Goal: Communication & Community: Participate in discussion

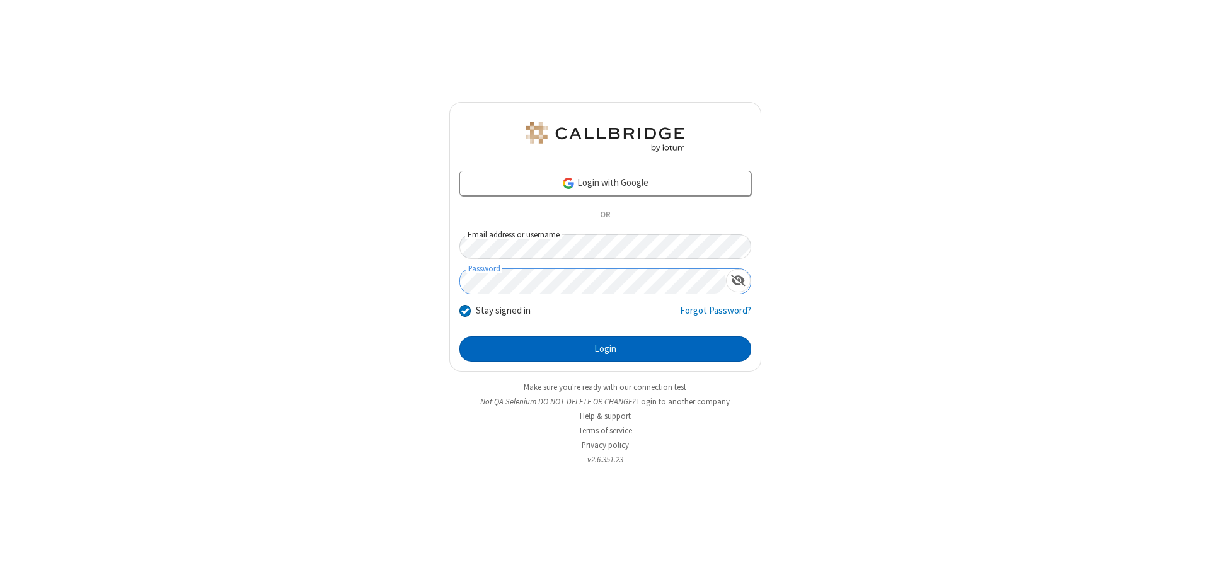
click at [605, 349] on button "Login" at bounding box center [606, 349] width 292 height 25
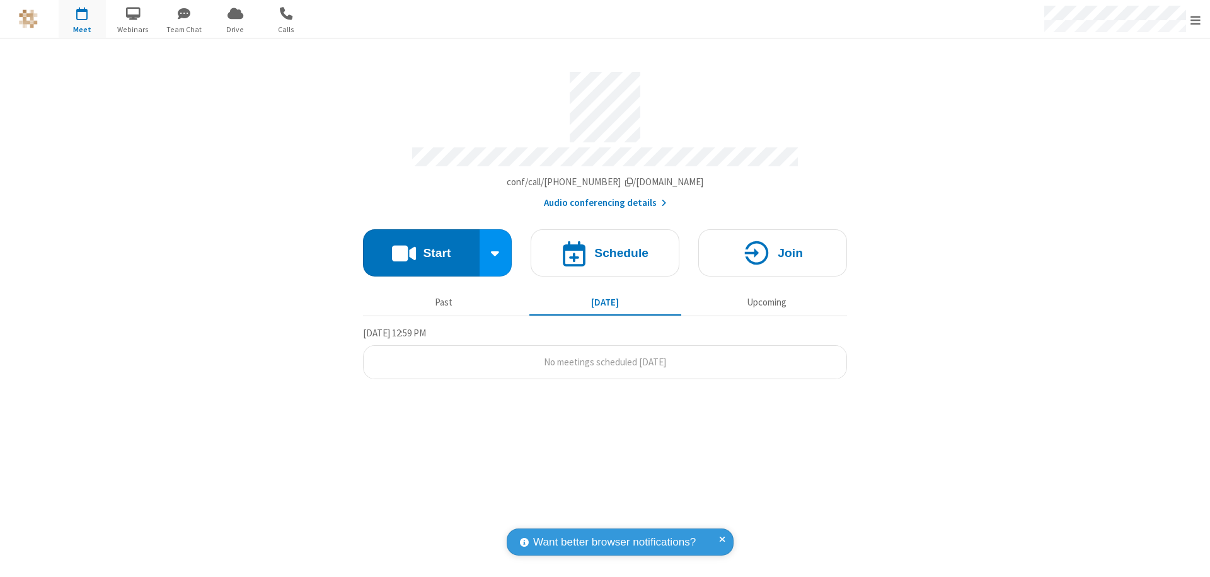
click at [421, 247] on button "Start" at bounding box center [421, 252] width 117 height 47
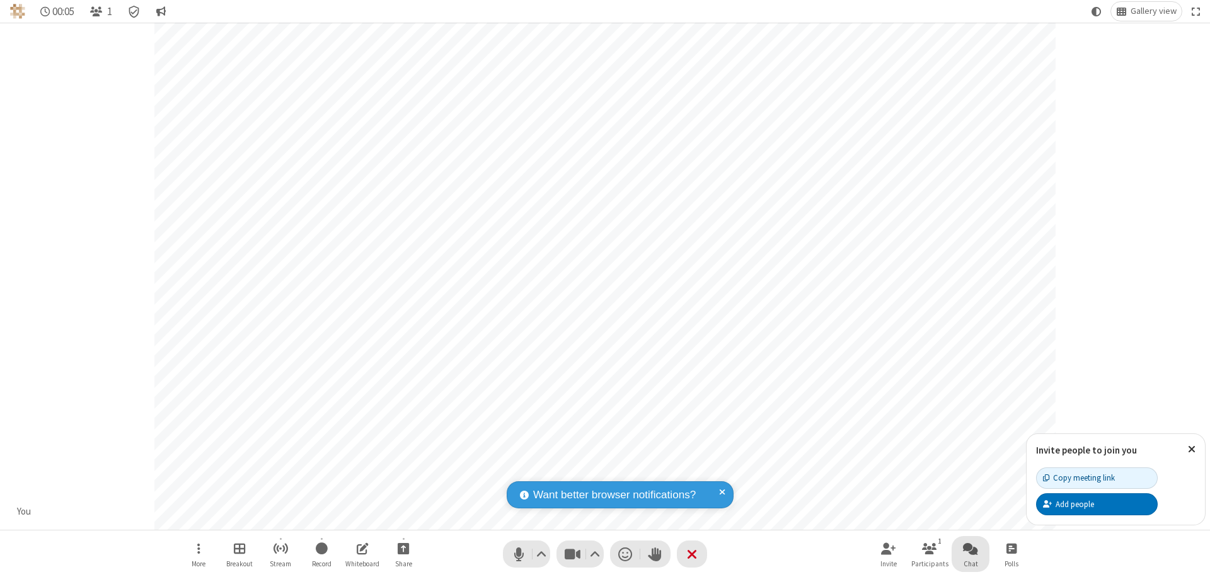
click at [971, 548] on span "Open chat" at bounding box center [970, 549] width 15 height 16
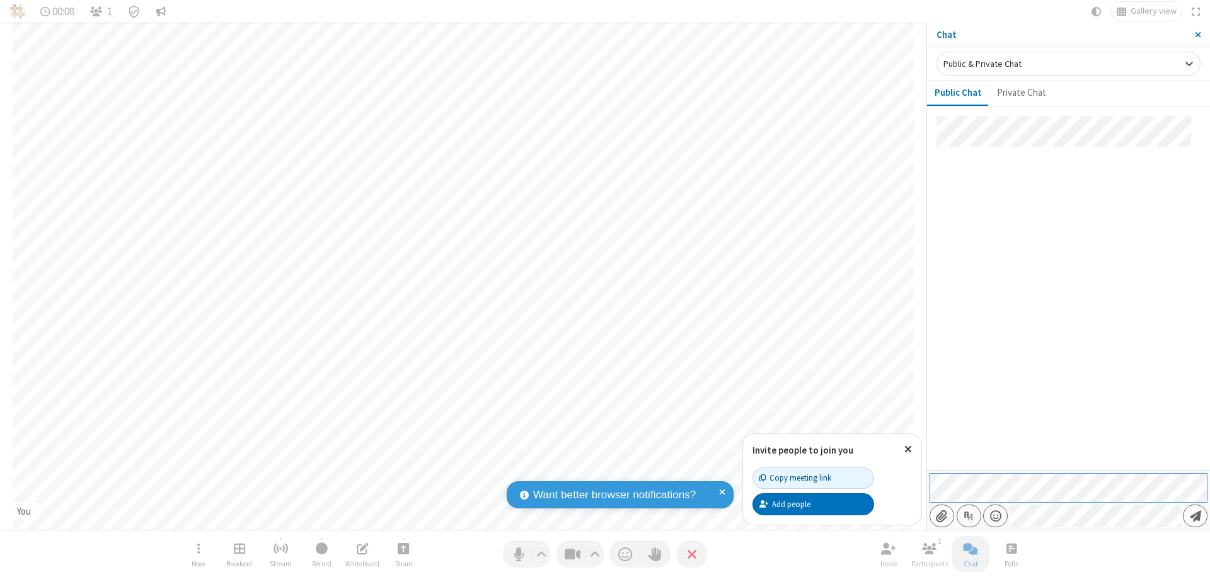
click at [1195, 516] on span "Send message" at bounding box center [1195, 516] width 11 height 13
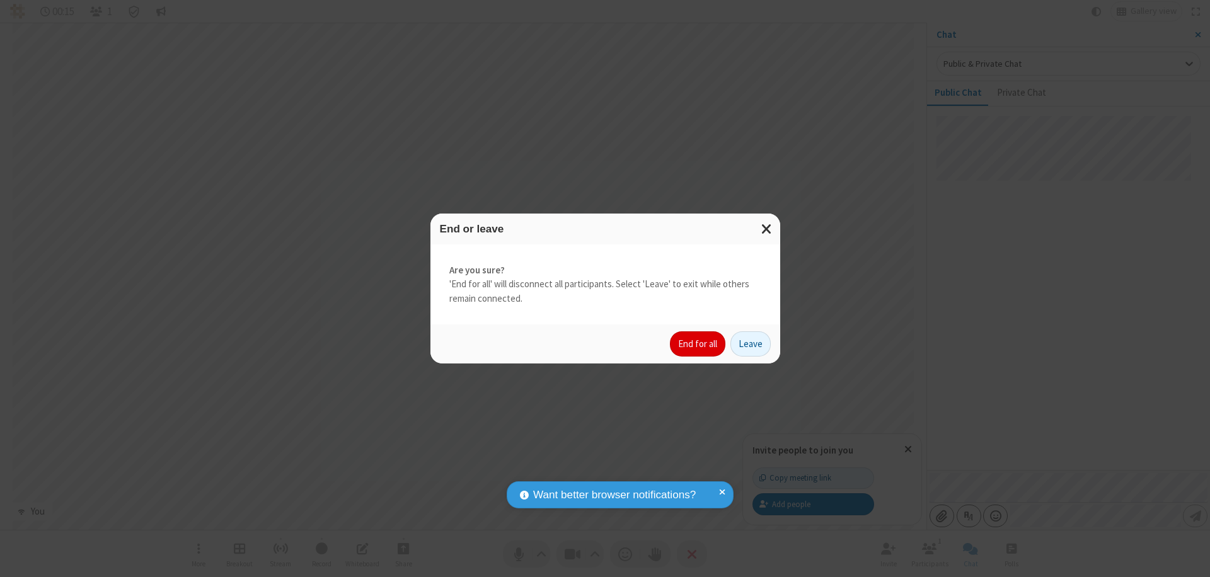
click at [698, 344] on button "End for all" at bounding box center [697, 344] width 55 height 25
